Goal: Navigation & Orientation: Find specific page/section

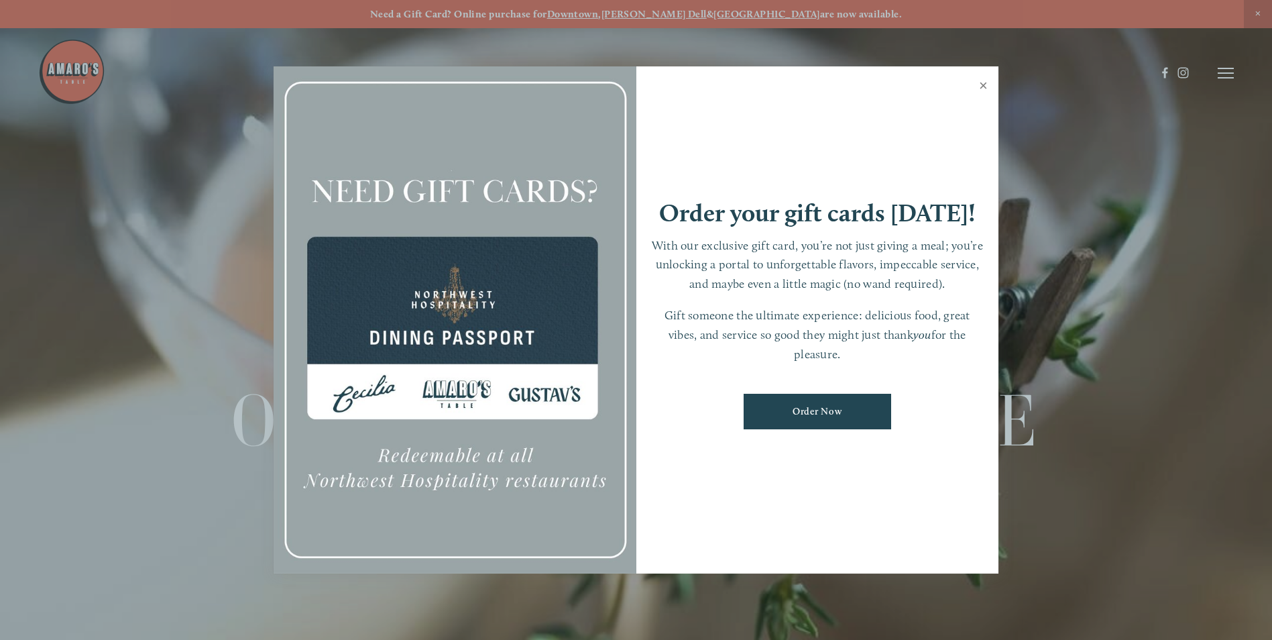
click at [983, 82] on link "Close" at bounding box center [983, 87] width 26 height 38
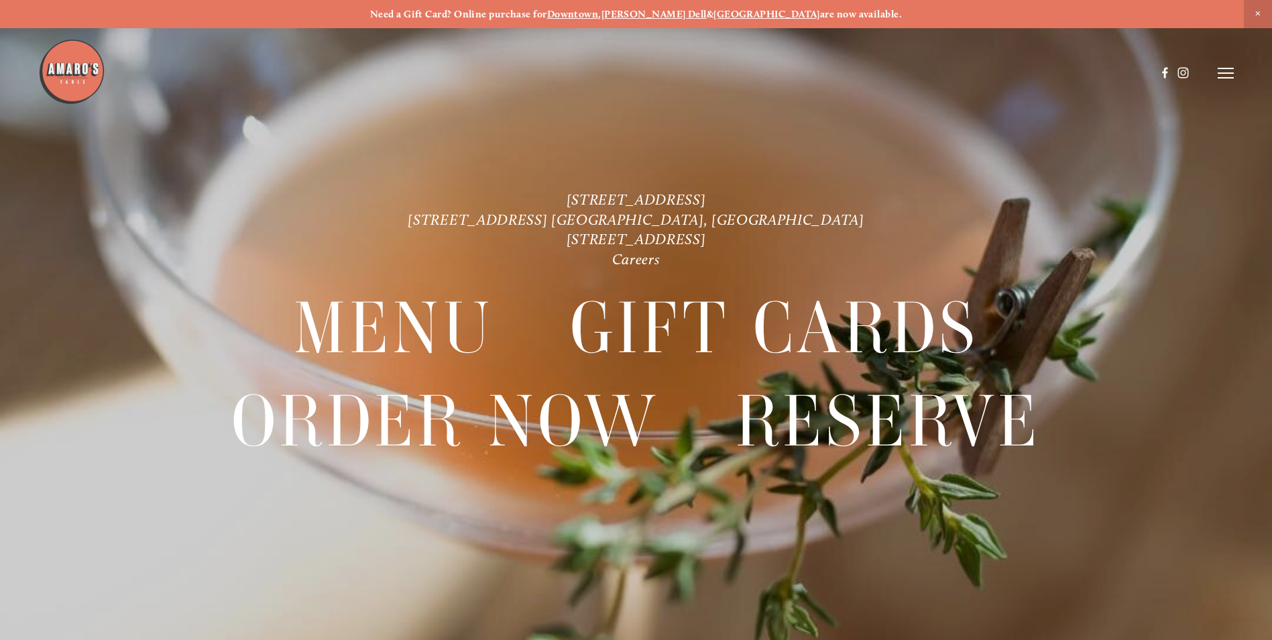
click at [73, 76] on img at bounding box center [71, 71] width 67 height 67
click at [1226, 73] on line at bounding box center [1225, 73] width 16 height 0
click at [1050, 72] on span "Visit" at bounding box center [1045, 72] width 23 height 13
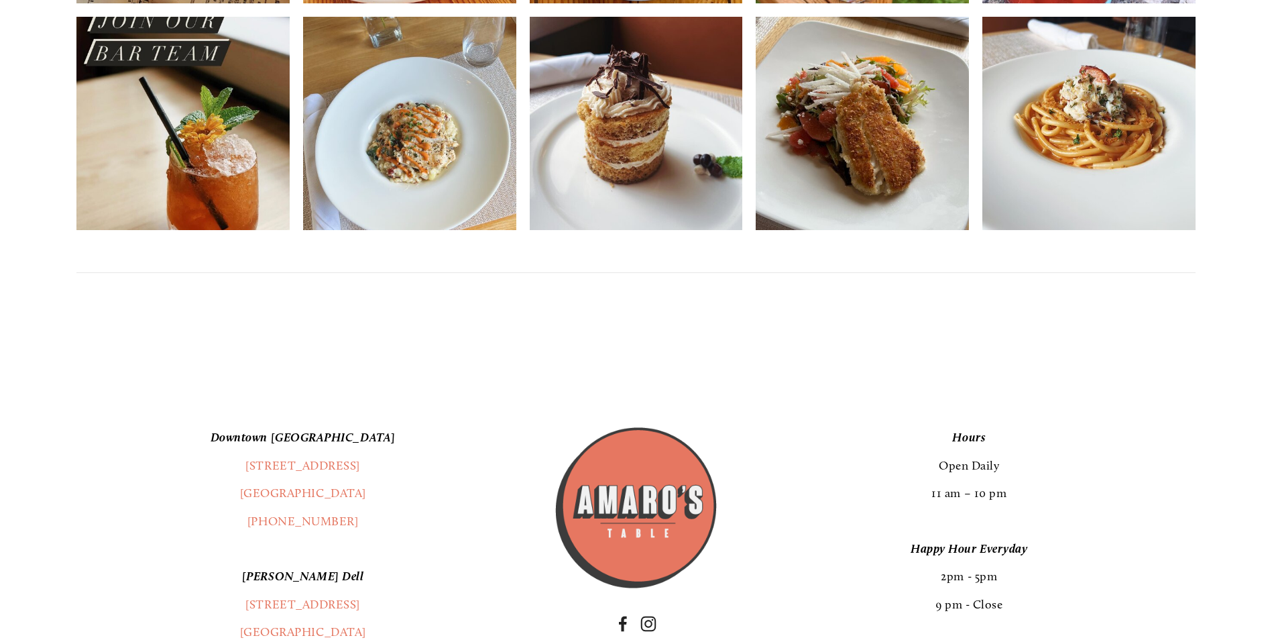
scroll to position [3609, 0]
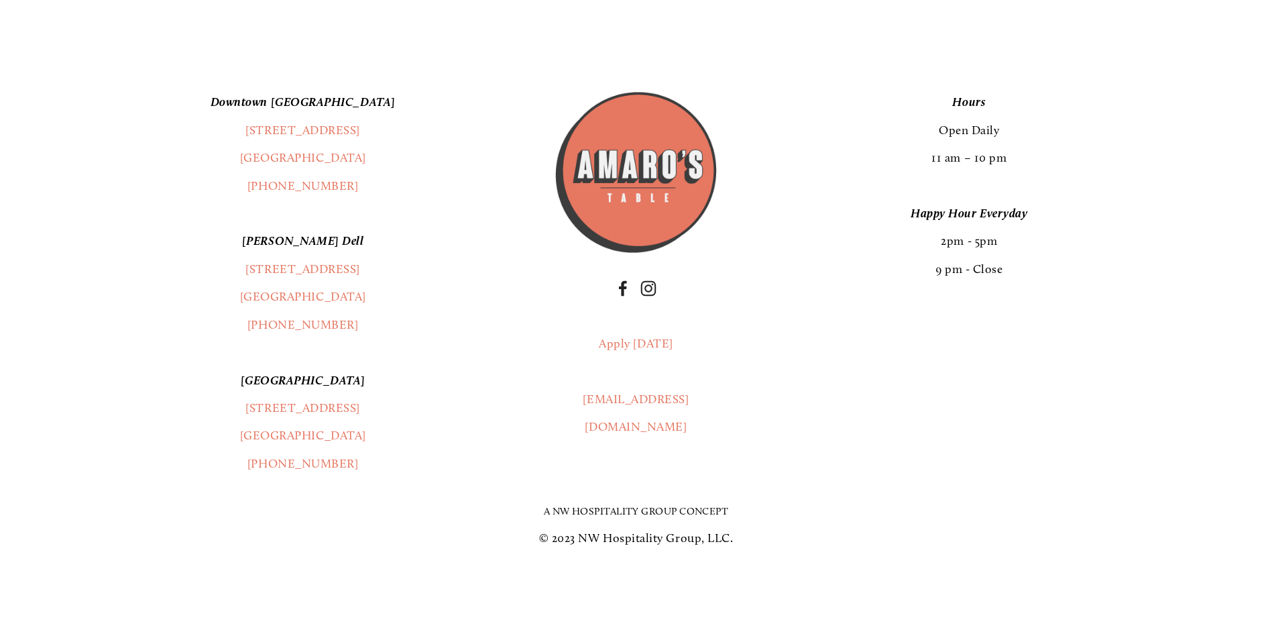
click at [666, 513] on link "A NW Hospitality Group Concept" at bounding box center [636, 511] width 185 height 12
